Goal: Task Accomplishment & Management: Manage account settings

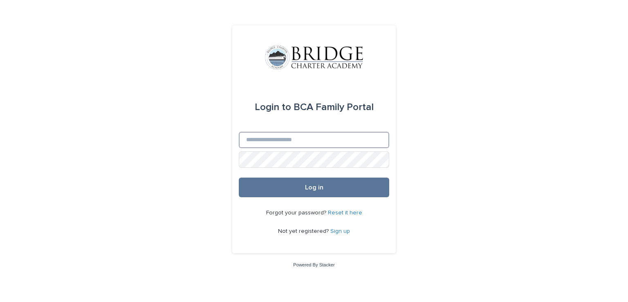
click at [268, 138] on input "Email" at bounding box center [314, 140] width 150 height 16
type input "**********"
click at [239, 177] on button "Log in" at bounding box center [314, 187] width 150 height 20
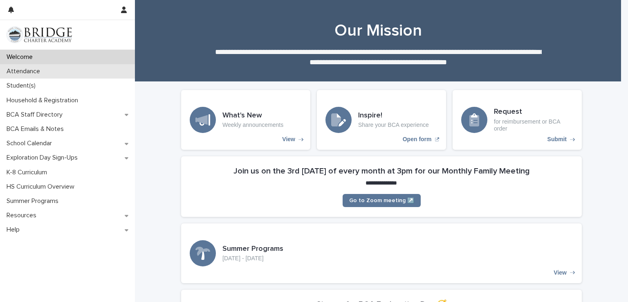
click at [33, 67] on p "Attendance" at bounding box center [24, 71] width 43 height 8
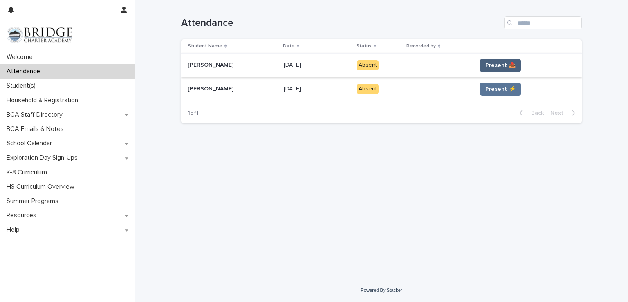
click at [485, 65] on span "Present 📥" at bounding box center [500, 65] width 30 height 8
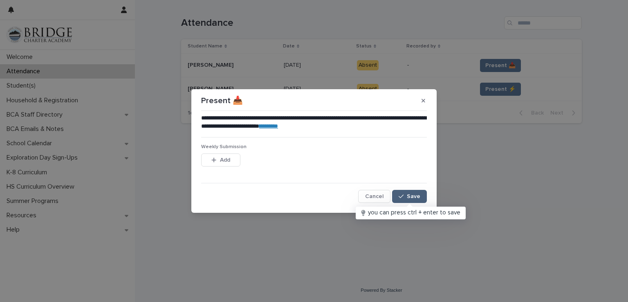
click at [408, 195] on span "Save" at bounding box center [413, 196] width 13 height 6
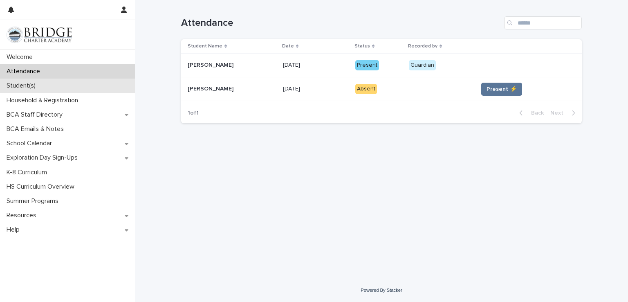
click at [14, 86] on p "Student(s)" at bounding box center [22, 86] width 39 height 8
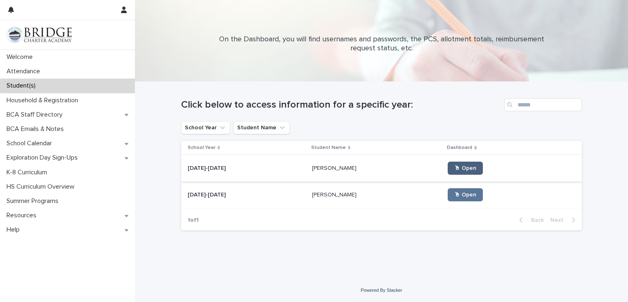
click at [455, 166] on span "🖱 Open" at bounding box center [465, 168] width 22 height 6
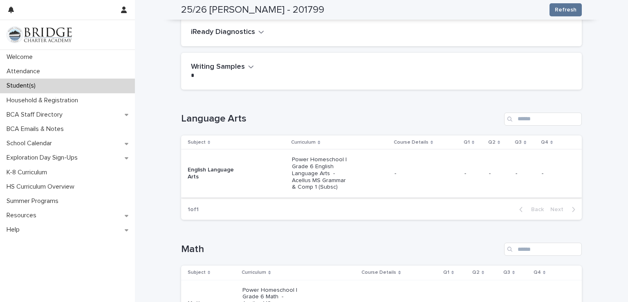
scroll to position [50, 0]
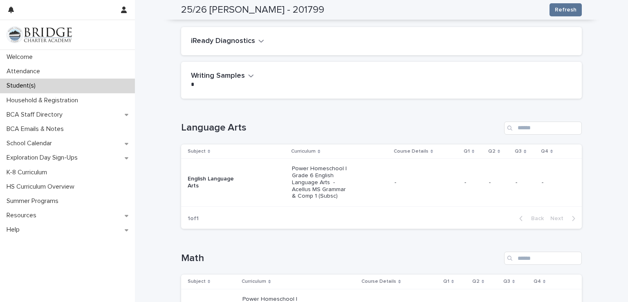
click at [220, 182] on p "English Language Arts" at bounding box center [217, 182] width 58 height 14
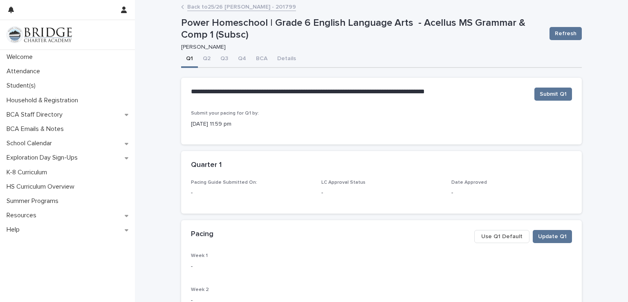
scroll to position [41, 0]
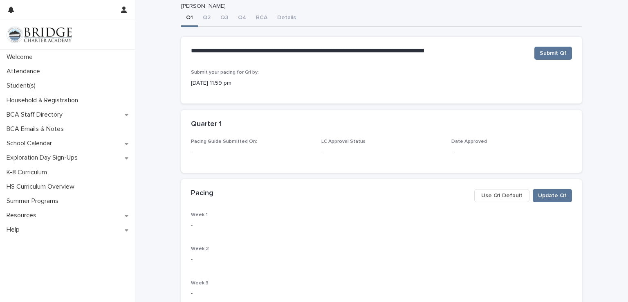
click at [494, 193] on span "Use Q1 Default" at bounding box center [501, 195] width 41 height 8
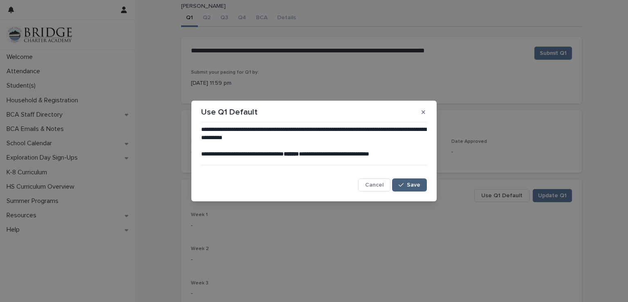
click at [413, 184] on span "Save" at bounding box center [413, 185] width 13 height 6
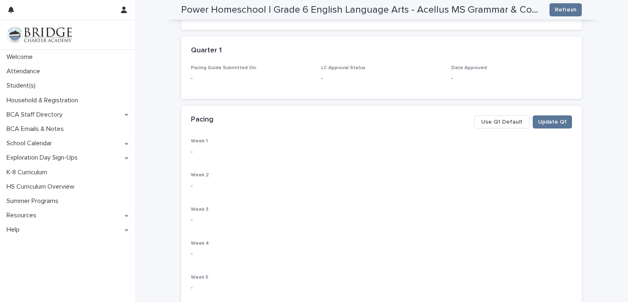
scroll to position [123, 0]
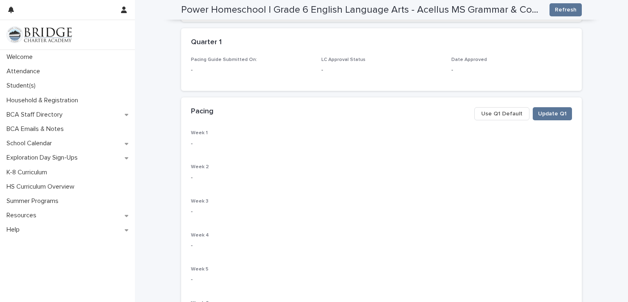
click at [410, 151] on div "Week 1 -" at bounding box center [381, 142] width 381 height 24
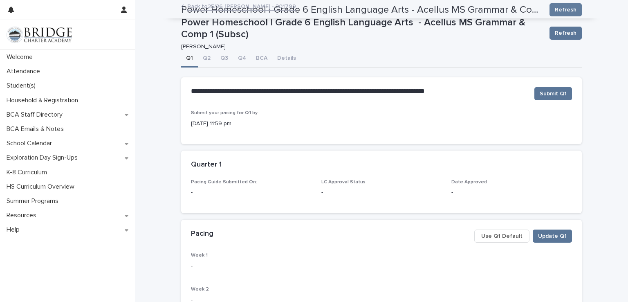
scroll to position [0, 0]
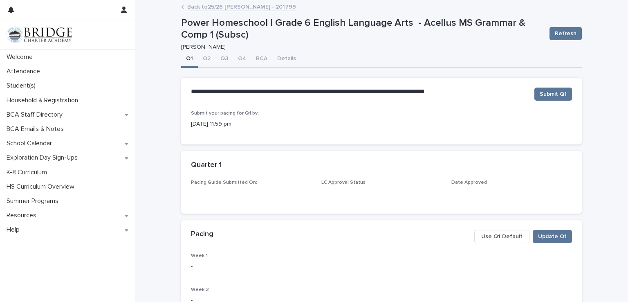
click at [502, 235] on span "Use Q1 Default" at bounding box center [501, 236] width 41 height 8
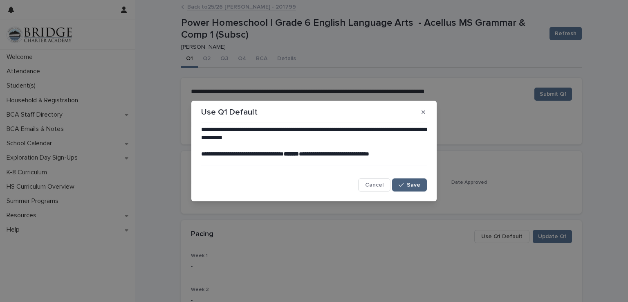
click at [410, 184] on span "Save" at bounding box center [413, 185] width 13 height 6
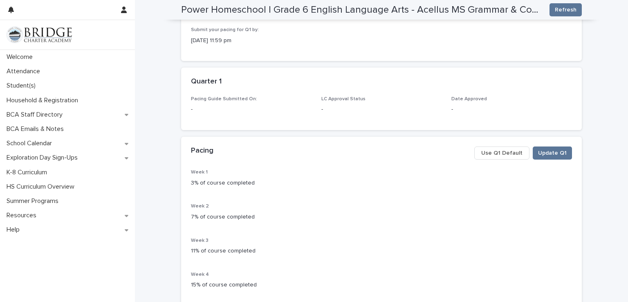
scroll to position [82, 0]
click at [561, 9] on span "Refresh" at bounding box center [566, 10] width 22 height 8
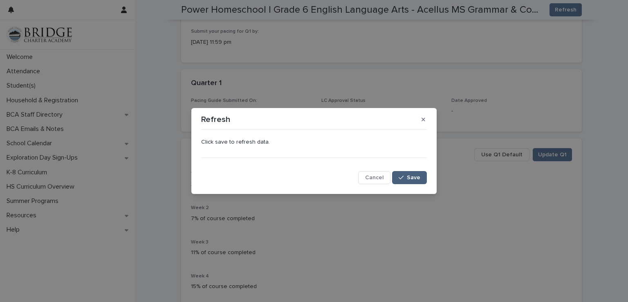
click at [403, 176] on icon "button" at bounding box center [401, 178] width 5 height 6
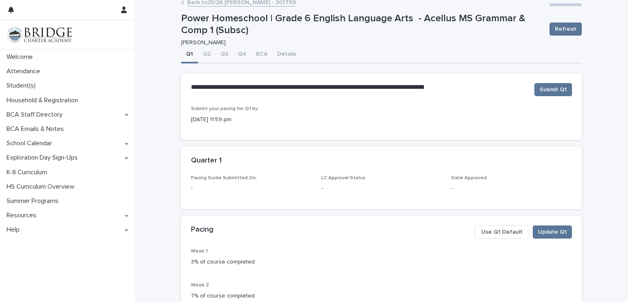
scroll to position [0, 0]
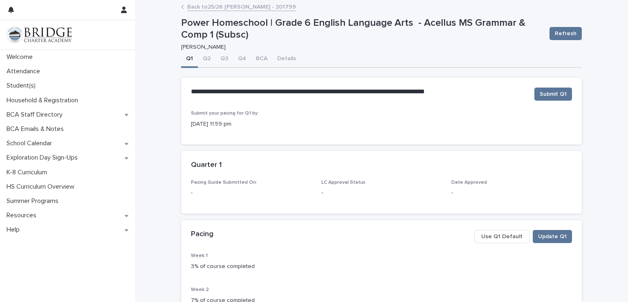
click at [200, 7] on link "Back to 25/26 [PERSON_NAME] - 201799" at bounding box center [241, 6] width 109 height 9
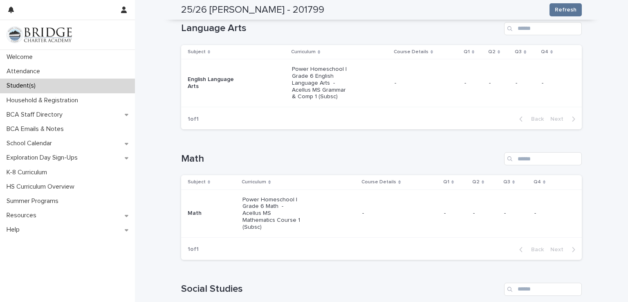
scroll to position [164, 0]
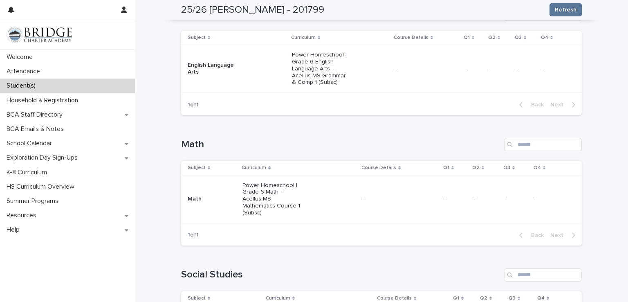
click at [251, 197] on p "Power Homeschool | Grade 6 Math - Acellus MS Mathematics Course 1 (Subsc)" at bounding box center [271, 199] width 58 height 34
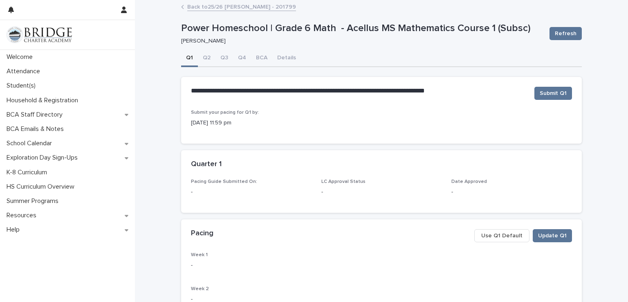
click at [502, 233] on span "Use Q1 Default" at bounding box center [501, 235] width 41 height 8
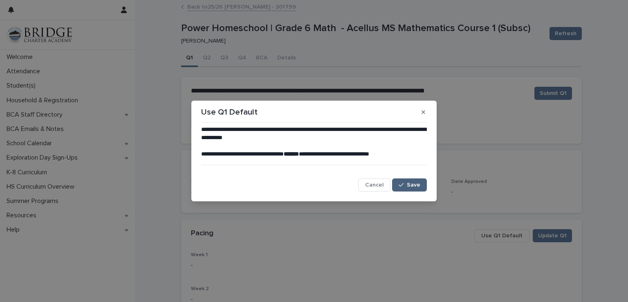
click at [402, 187] on icon "button" at bounding box center [401, 185] width 5 height 6
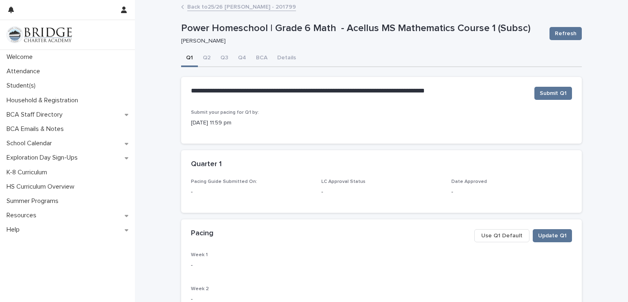
click at [508, 238] on span "Use Q1 Default" at bounding box center [501, 235] width 41 height 8
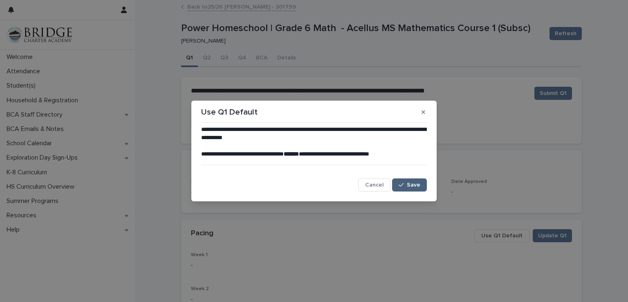
click at [413, 184] on span "Save" at bounding box center [413, 185] width 13 height 6
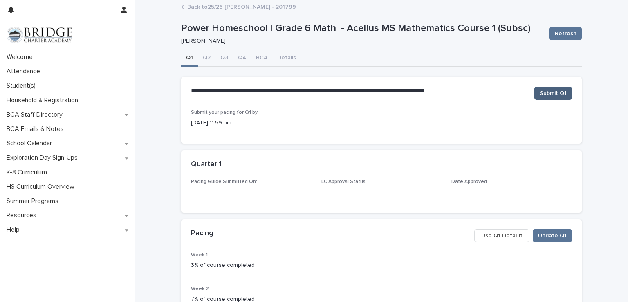
click at [555, 91] on span "Submit Q1" at bounding box center [553, 93] width 27 height 8
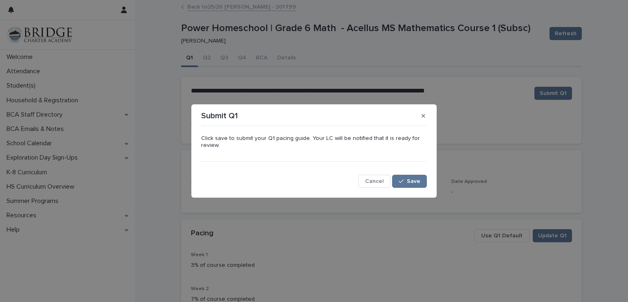
click at [417, 173] on div "Click save to submit your Q1 pacing guide. Your LC will be notified that it is …" at bounding box center [314, 158] width 226 height 58
click at [420, 181] on span "Save" at bounding box center [413, 181] width 13 height 6
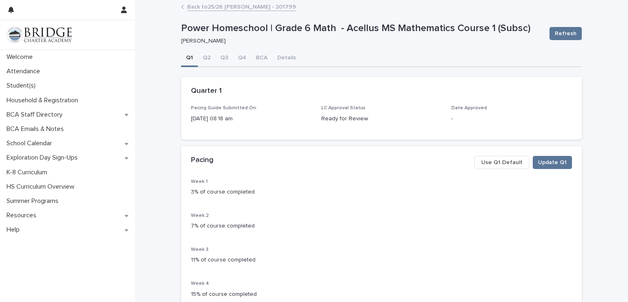
click at [188, 7] on link "Back to 25/26 [PERSON_NAME] - 201799" at bounding box center [241, 6] width 109 height 9
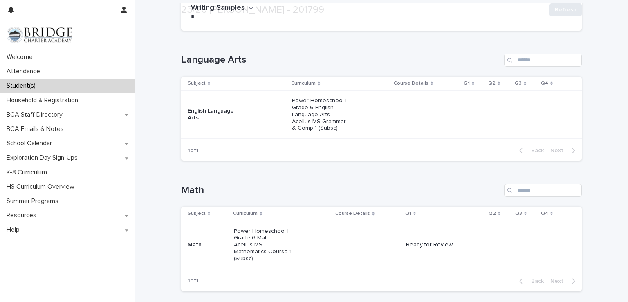
scroll to position [123, 0]
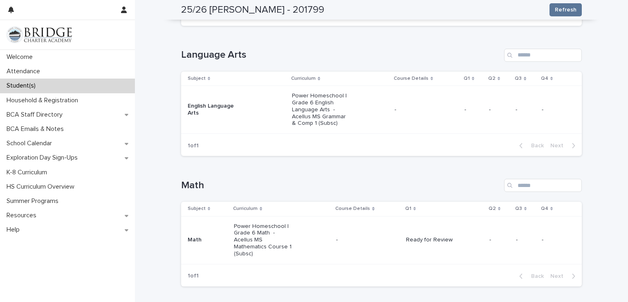
click at [292, 112] on p "Power Homeschool | Grade 6 English Language Arts - Acellus MS Grammar & Comp 1 …" at bounding box center [321, 109] width 58 height 34
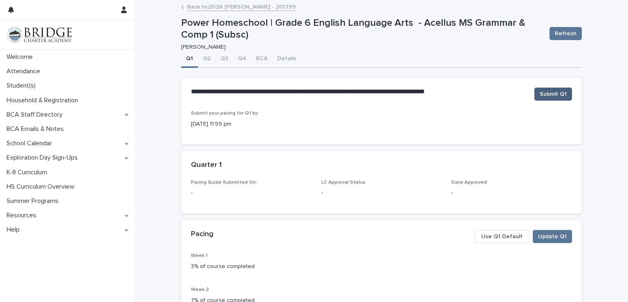
click at [548, 95] on span "Submit Q1" at bounding box center [553, 94] width 27 height 8
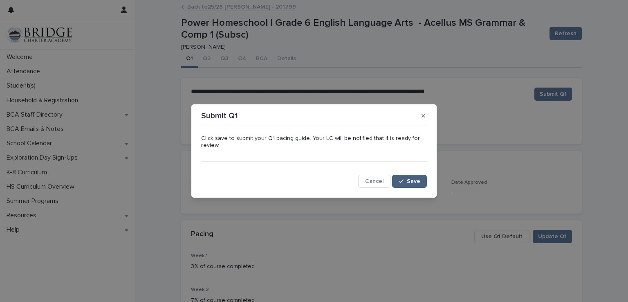
click at [425, 182] on button "Save" at bounding box center [409, 181] width 35 height 13
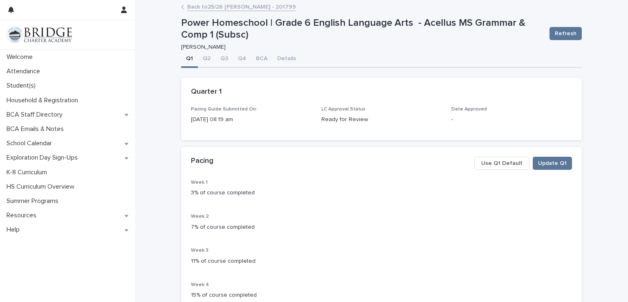
click at [196, 8] on link "Back to 25/26 [PERSON_NAME] - 201799" at bounding box center [241, 6] width 109 height 9
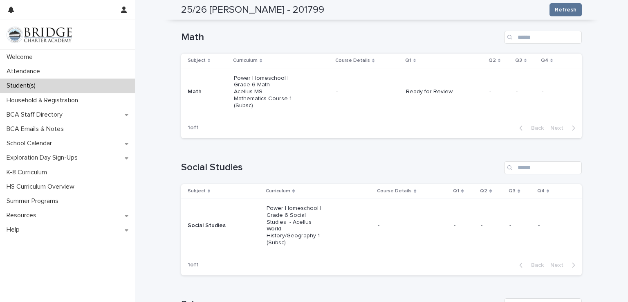
scroll to position [327, 0]
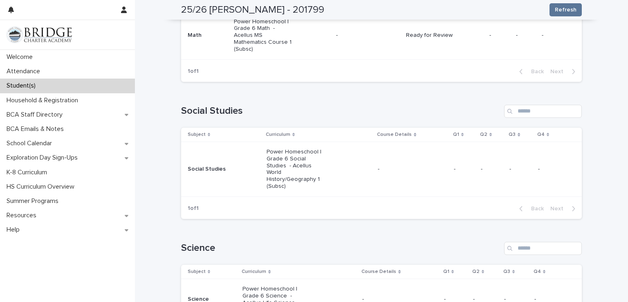
click at [288, 159] on p "Power Homeschool | Grade 6 Social Studies - Acellus World History/Geography 1 (…" at bounding box center [296, 168] width 58 height 41
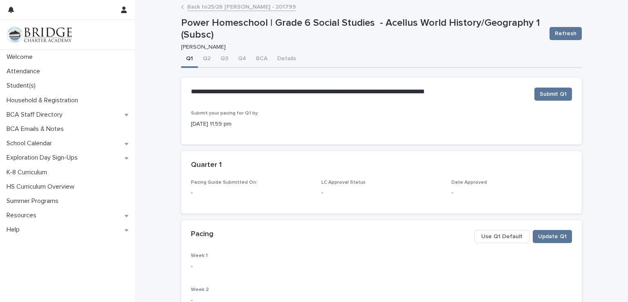
click at [501, 238] on span "Use Q1 Default" at bounding box center [501, 236] width 41 height 8
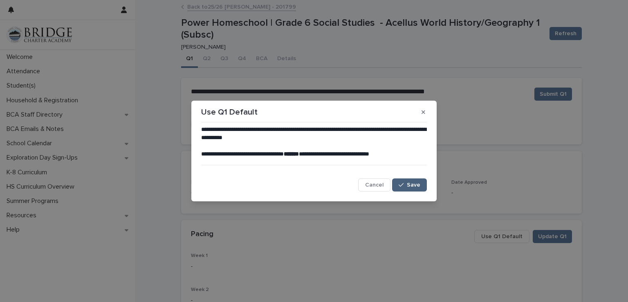
click at [416, 188] on button "Save" at bounding box center [409, 184] width 35 height 13
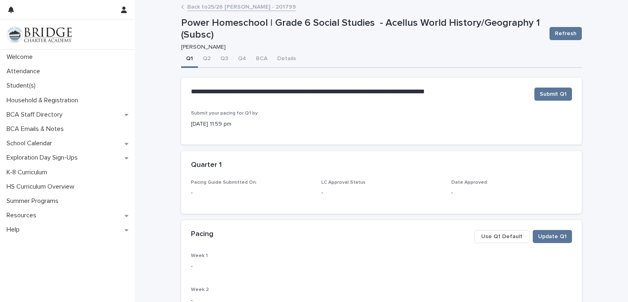
click at [499, 238] on span "Use Q1 Default" at bounding box center [501, 236] width 41 height 8
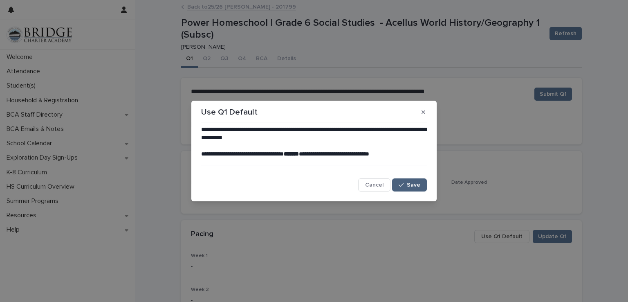
click at [414, 189] on button "Save" at bounding box center [409, 184] width 35 height 13
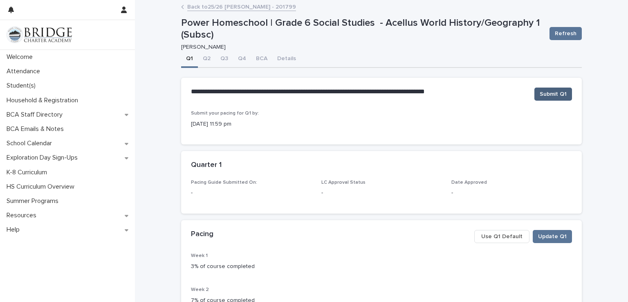
click at [562, 94] on span "Submit Q1" at bounding box center [553, 94] width 27 height 8
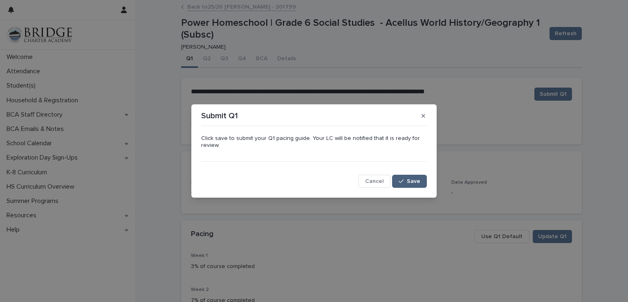
click at [413, 179] on span "Save" at bounding box center [413, 181] width 13 height 6
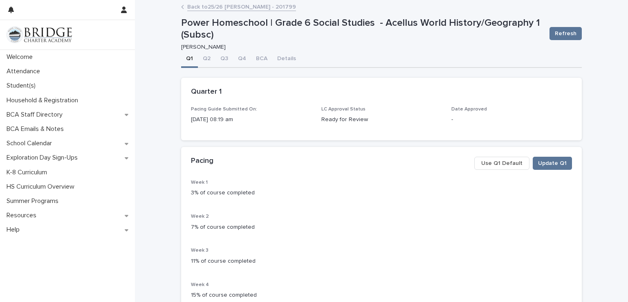
click at [219, 7] on link "Back to 25/26 [PERSON_NAME] - 201799" at bounding box center [241, 6] width 109 height 9
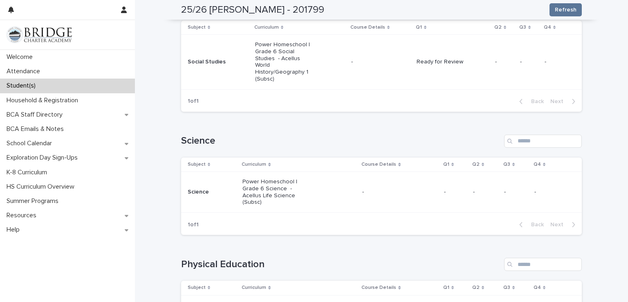
scroll to position [450, 0]
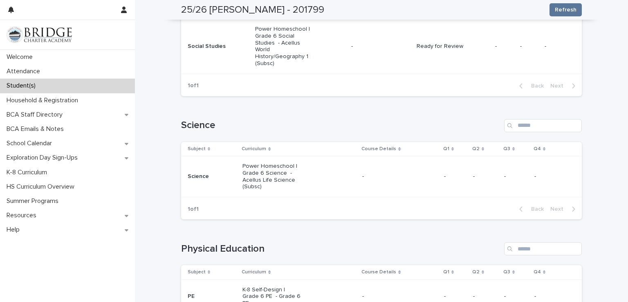
click at [256, 163] on p "Power Homeschool | Grade 6 Science - Acellus Life Science (Subsc)" at bounding box center [271, 176] width 58 height 27
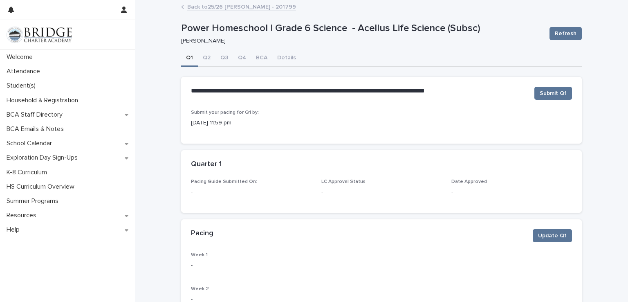
click at [198, 10] on link "Back to 25/26 [PERSON_NAME] - 201799" at bounding box center [241, 6] width 109 height 9
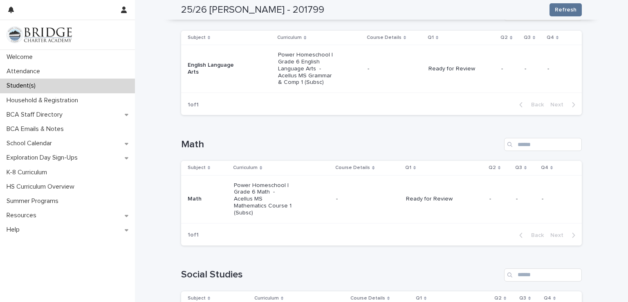
scroll to position [327, 0]
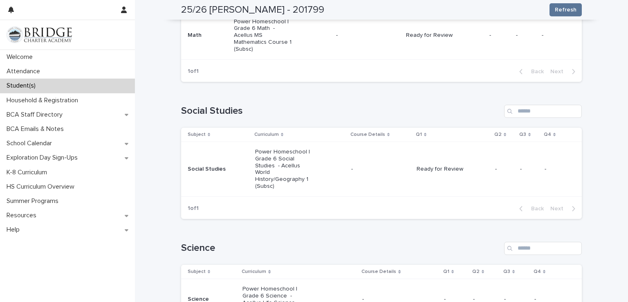
click at [265, 152] on p "Power Homeschool | Grade 6 Social Studies - Acellus World History/Geography 1 (…" at bounding box center [284, 168] width 58 height 41
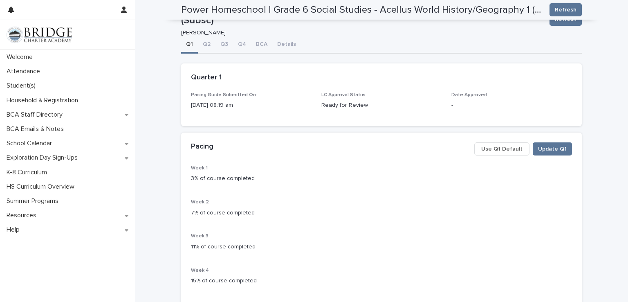
scroll to position [3, 0]
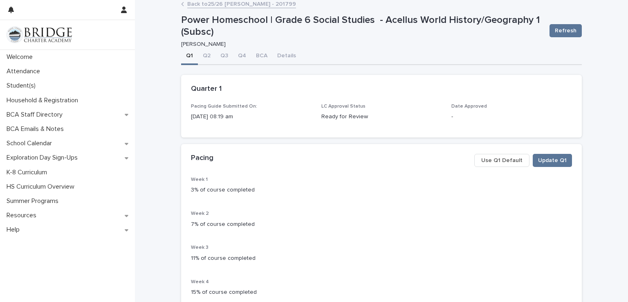
click at [187, 6] on link "Back to 25/26 [PERSON_NAME] - 201799" at bounding box center [241, 3] width 109 height 9
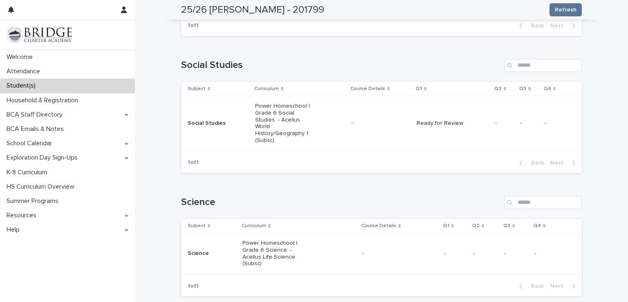
scroll to position [453, 0]
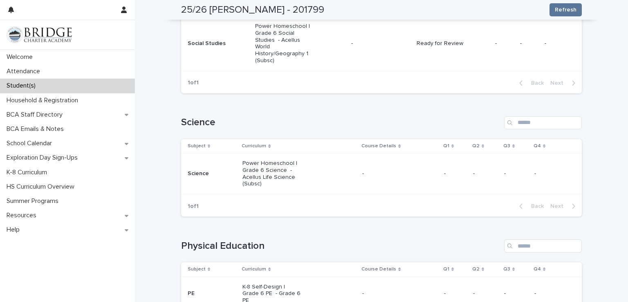
click at [258, 161] on p "Power Homeschool | Grade 6 Science - Acellus Life Science (Subsc)" at bounding box center [271, 173] width 58 height 27
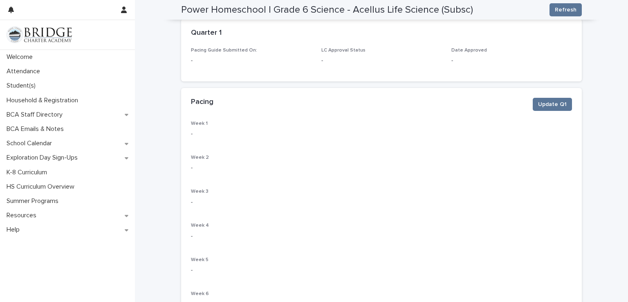
scroll to position [116, 0]
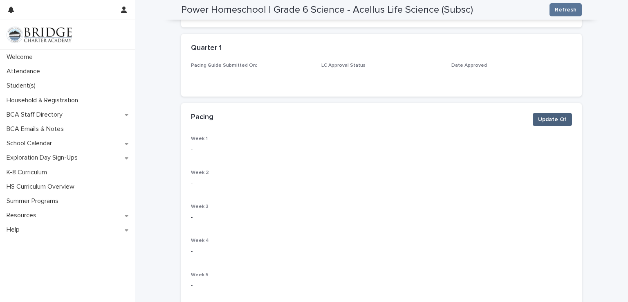
click at [550, 123] on span "Update Q1" at bounding box center [552, 119] width 29 height 8
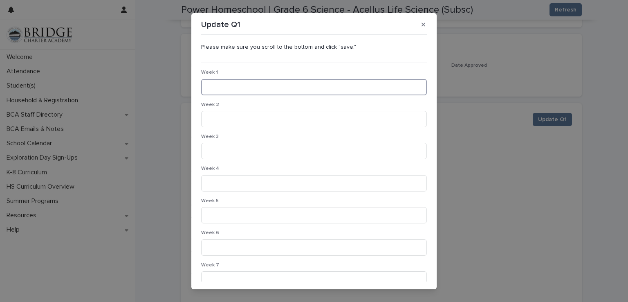
click at [245, 88] on input at bounding box center [314, 87] width 226 height 16
type input "**"
type input "***"
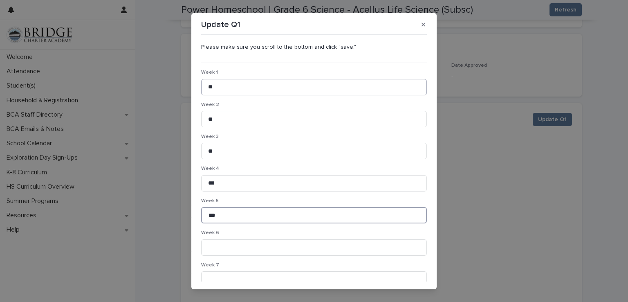
type input "***"
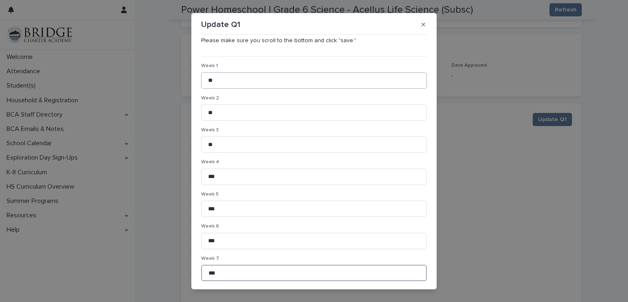
type input "***"
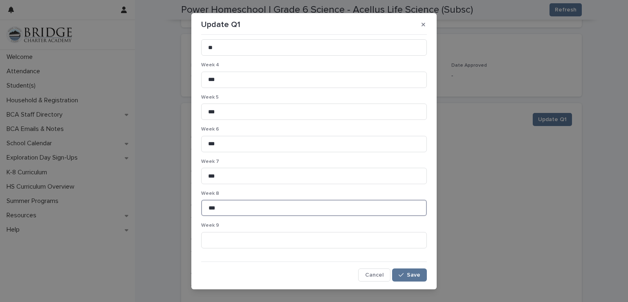
type input "***"
click at [416, 276] on button "Save" at bounding box center [409, 274] width 35 height 13
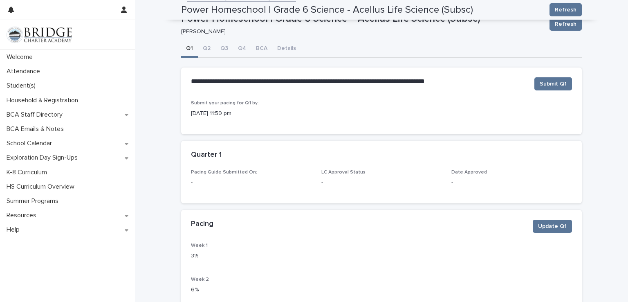
scroll to position [0, 0]
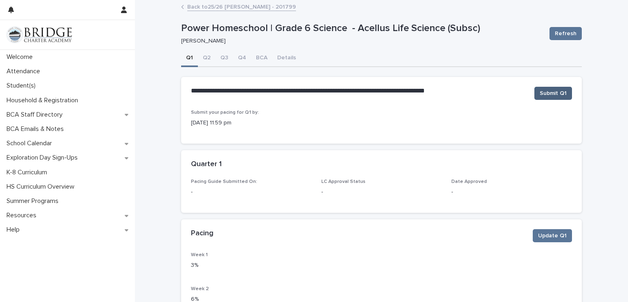
click at [542, 95] on span "Submit Q1" at bounding box center [553, 93] width 27 height 8
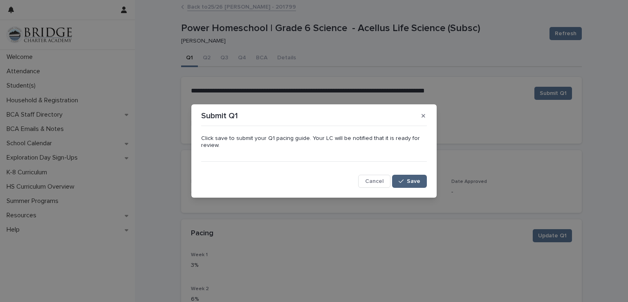
click at [401, 180] on icon "button" at bounding box center [401, 181] width 5 height 6
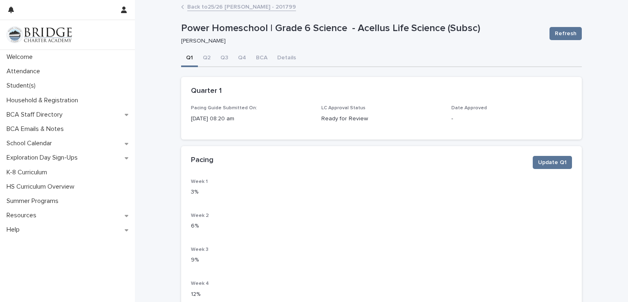
click at [187, 6] on link "Back to 25/26 [PERSON_NAME] - 201799" at bounding box center [241, 6] width 109 height 9
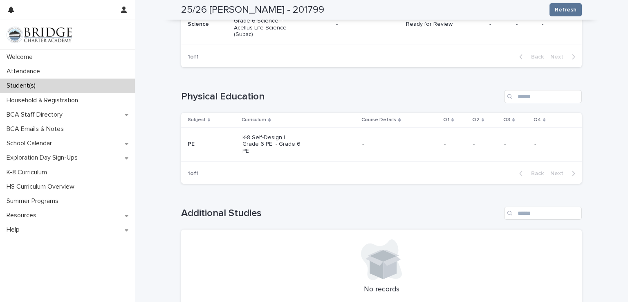
scroll to position [613, 0]
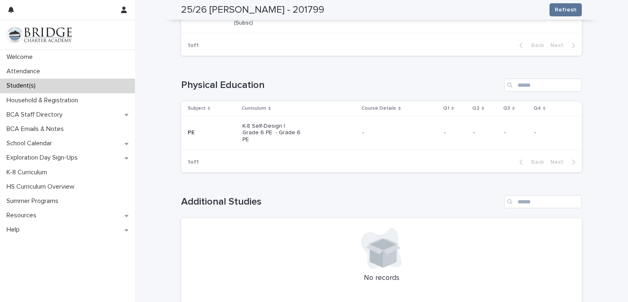
click at [250, 123] on p "K-8 Self-Design | Grade 6 PE - Grade 6 PE" at bounding box center [271, 133] width 58 height 20
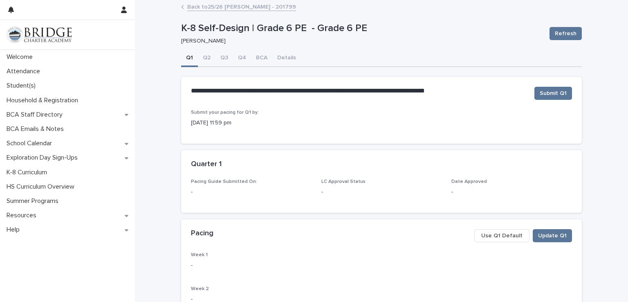
click at [499, 233] on span "Use Q1 Default" at bounding box center [501, 235] width 41 height 8
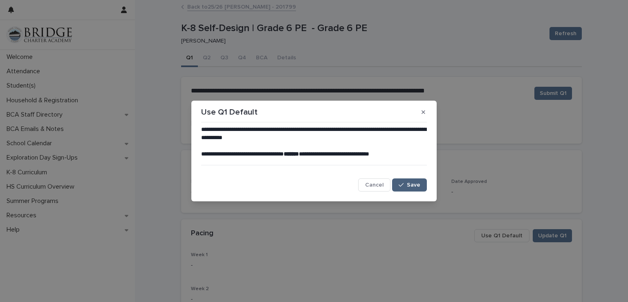
click at [404, 185] on icon "button" at bounding box center [401, 185] width 5 height 6
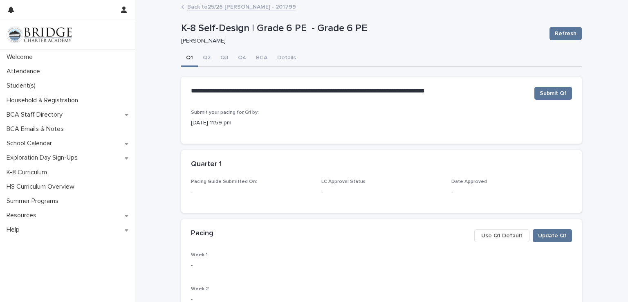
click at [510, 238] on span "Use Q1 Default" at bounding box center [501, 235] width 41 height 8
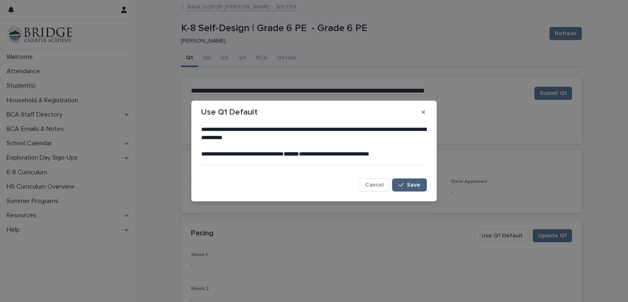
click at [409, 185] on span "Save" at bounding box center [413, 185] width 13 height 6
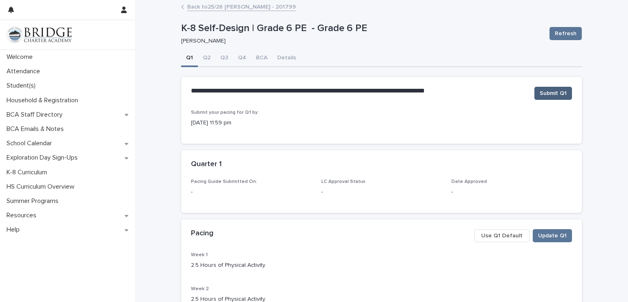
click at [547, 91] on span "Submit Q1" at bounding box center [553, 93] width 27 height 8
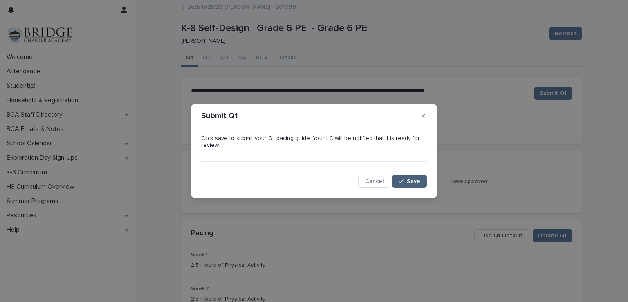
click at [409, 178] on span "Save" at bounding box center [413, 181] width 13 height 6
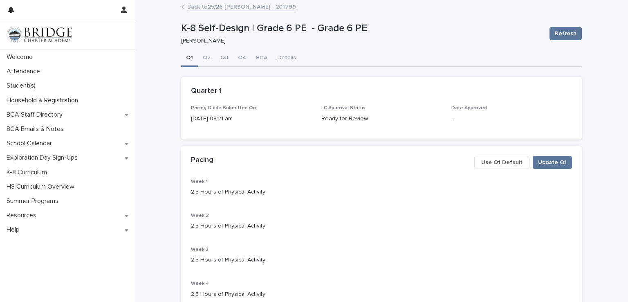
click at [188, 6] on link "Back to 25/26 [PERSON_NAME] - 201799" at bounding box center [241, 6] width 109 height 9
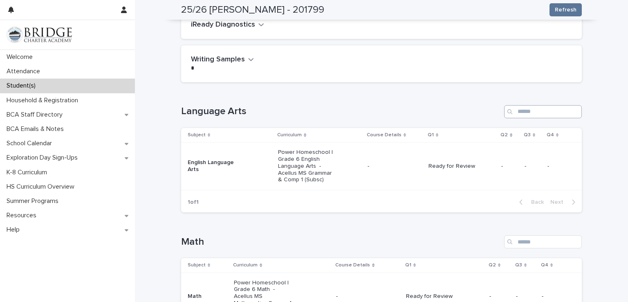
scroll to position [66, 0]
click at [558, 9] on span "Refresh" at bounding box center [566, 10] width 22 height 8
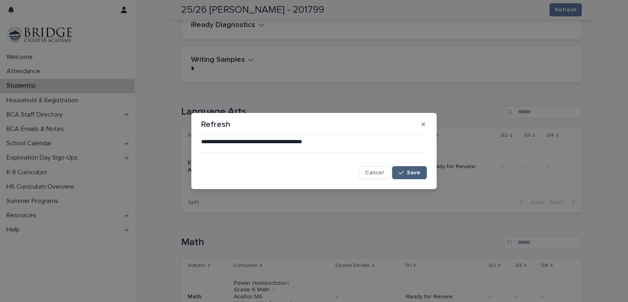
click at [412, 171] on span "Save" at bounding box center [413, 173] width 13 height 6
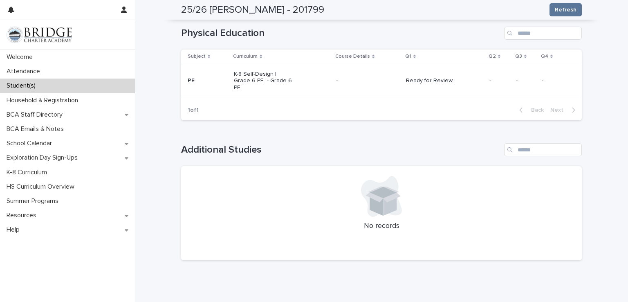
scroll to position [679, 0]
